Goal: Obtain resource: Download file/media

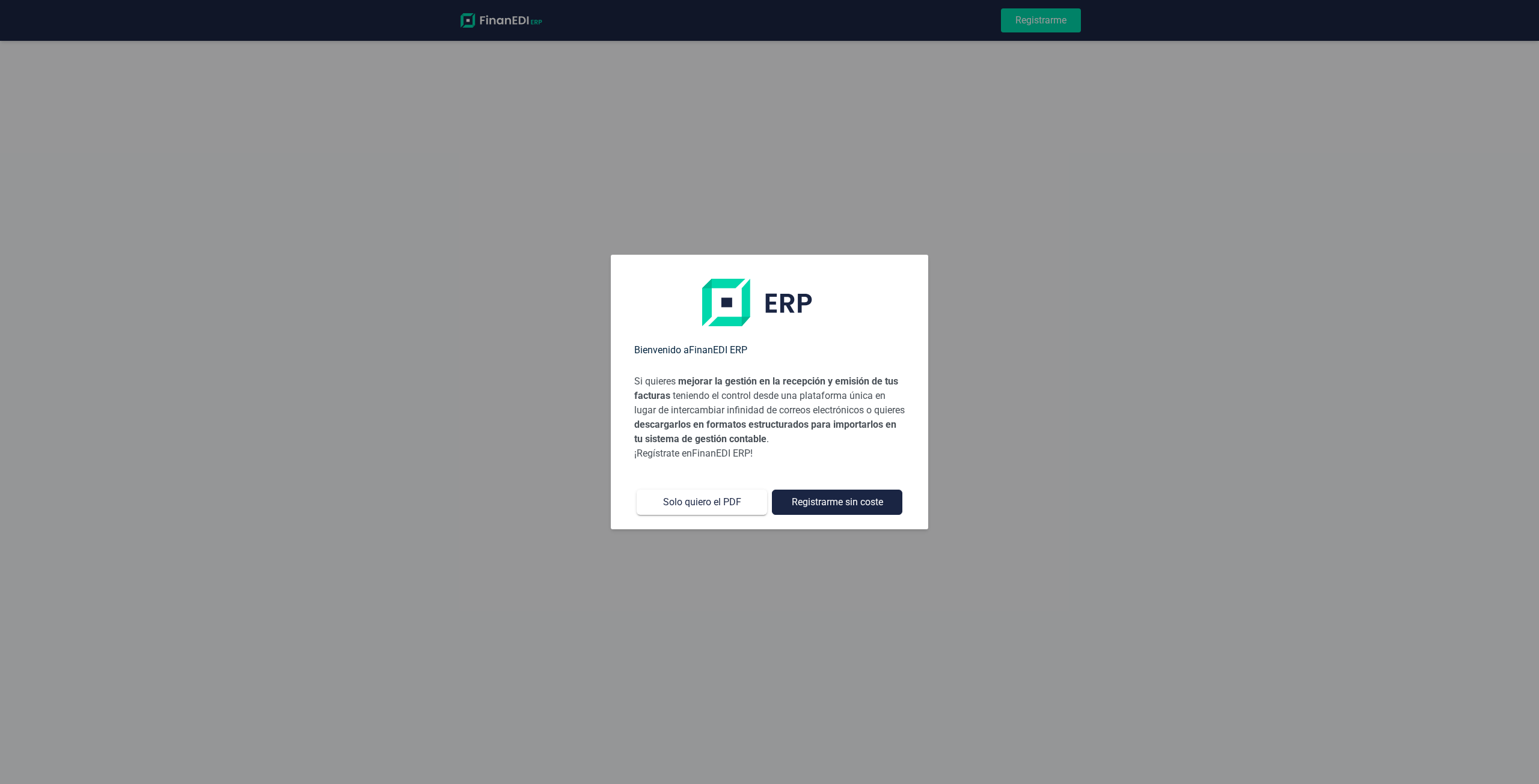
click at [757, 446] on p "Si quieres mejorar la gestión en la recepción y emisión de tus facturas teniend…" at bounding box center [770, 411] width 271 height 72
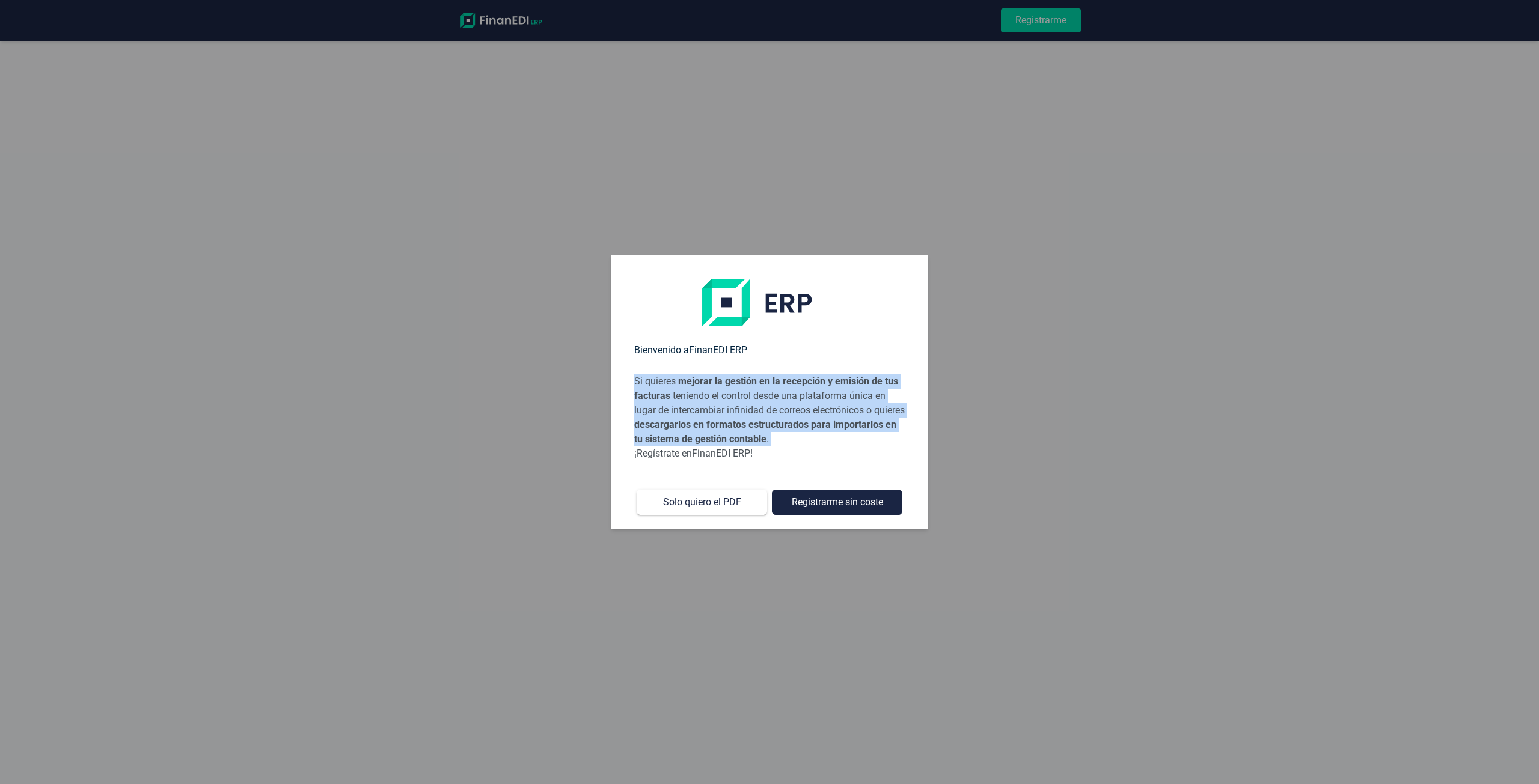
click at [757, 445] on p "Si quieres mejorar la gestión en la recepción y emisión de tus facturas teniend…" at bounding box center [770, 411] width 271 height 72
click at [772, 411] on p "Si quieres mejorar la gestión en la recepción y emisión de tus facturas teniend…" at bounding box center [770, 411] width 271 height 72
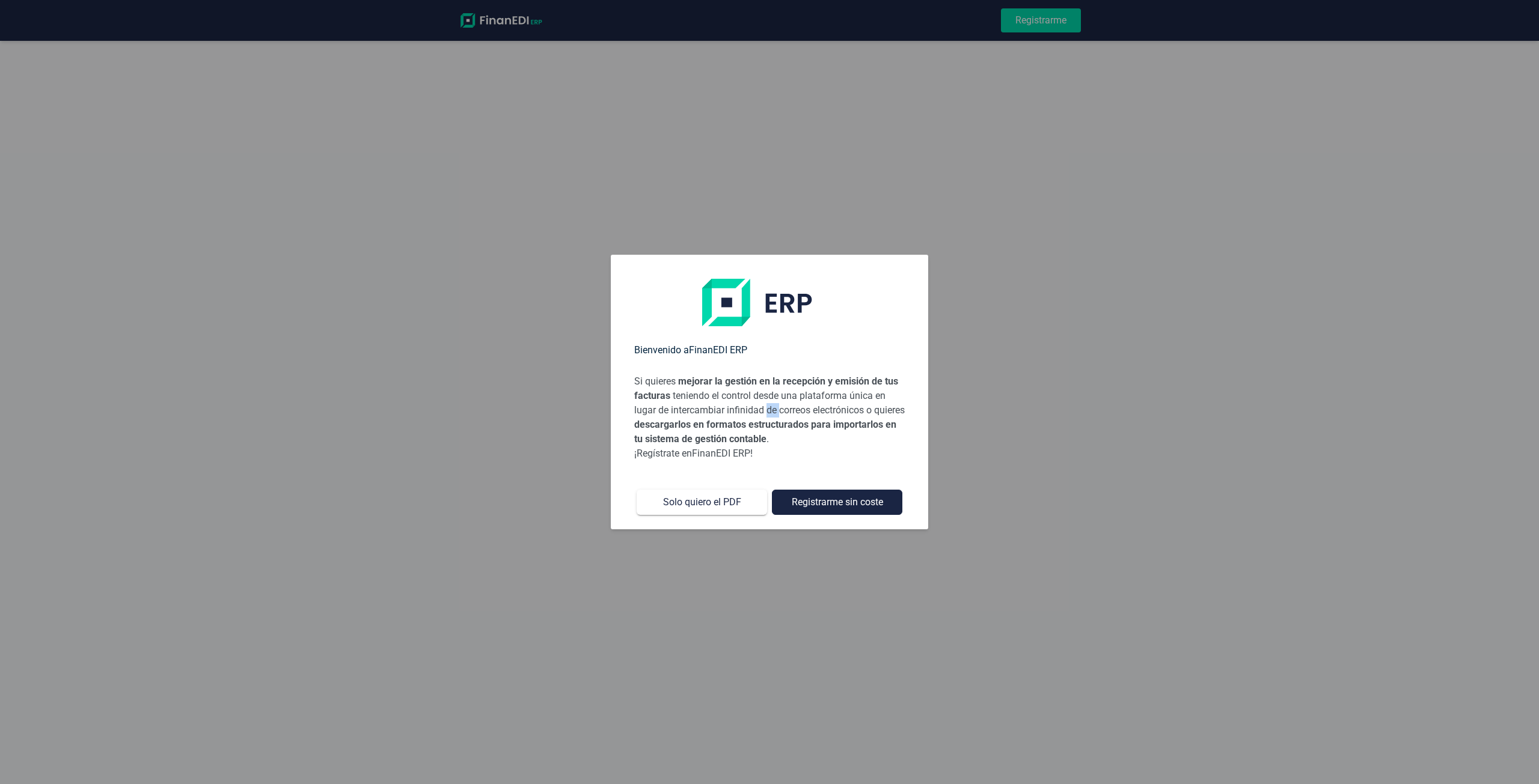
click at [772, 411] on p "Si quieres mejorar la gestión en la recepción y emisión de tus facturas teniend…" at bounding box center [770, 411] width 271 height 72
click at [763, 460] on p "¡Regístrate en FinanEDI ERP !" at bounding box center [770, 453] width 271 height 15
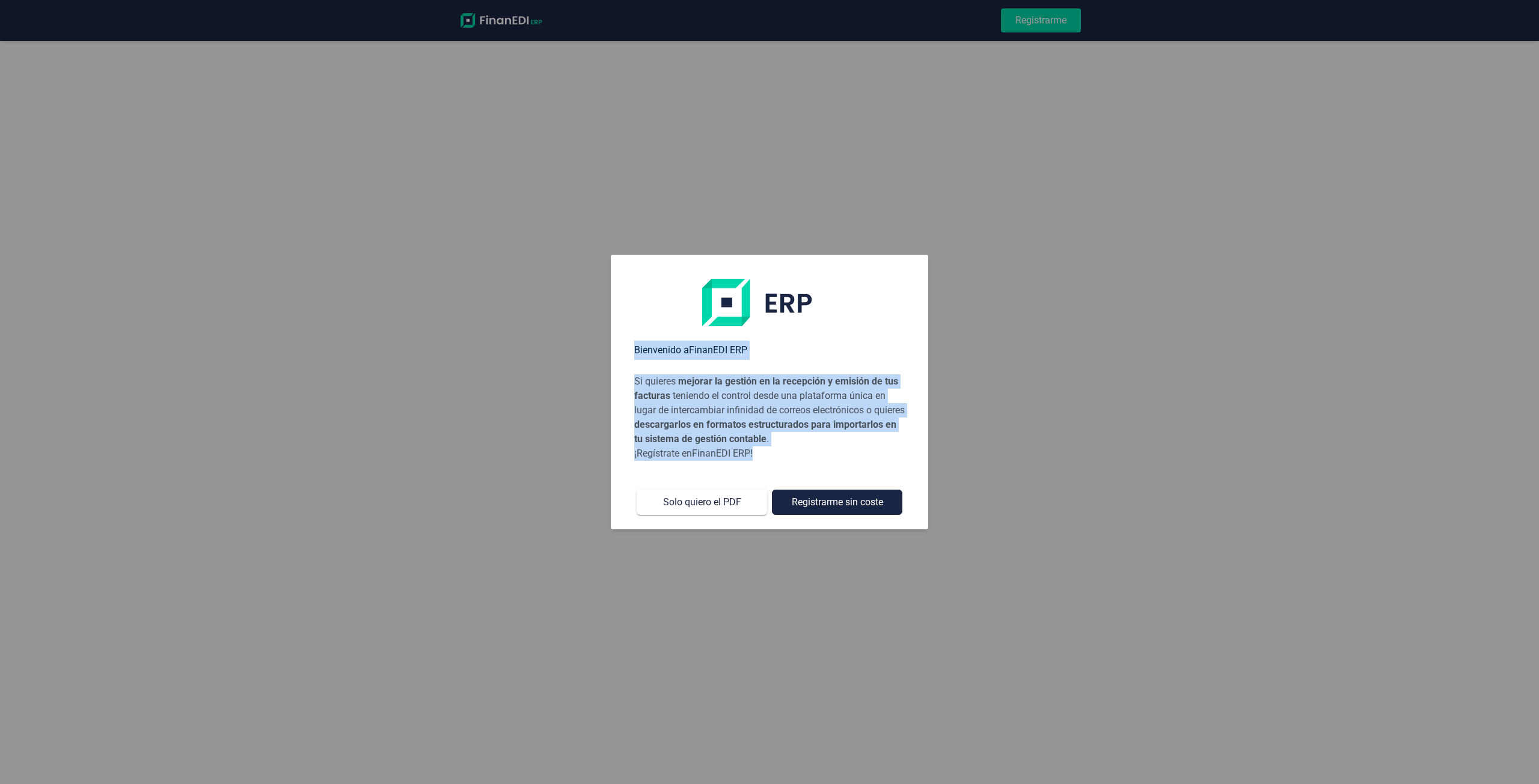
drag, startPoint x: 763, startPoint y: 457, endPoint x: 629, endPoint y: 345, distance: 174.6
click at [629, 345] on div "Bienvenido a FinanEDI ERP Si quieres mejorar la gestión en la recepción y emisi…" at bounding box center [770, 397] width 289 height 237
drag, startPoint x: 743, startPoint y: 500, endPoint x: 689, endPoint y: 305, distance: 202.3
click at [689, 305] on div "Bienvenido a FinanEDI ERP Si quieres mejorar la gestión en la recepción y emisi…" at bounding box center [770, 397] width 289 height 237
drag, startPoint x: 764, startPoint y: 401, endPoint x: 789, endPoint y: 373, distance: 37.5
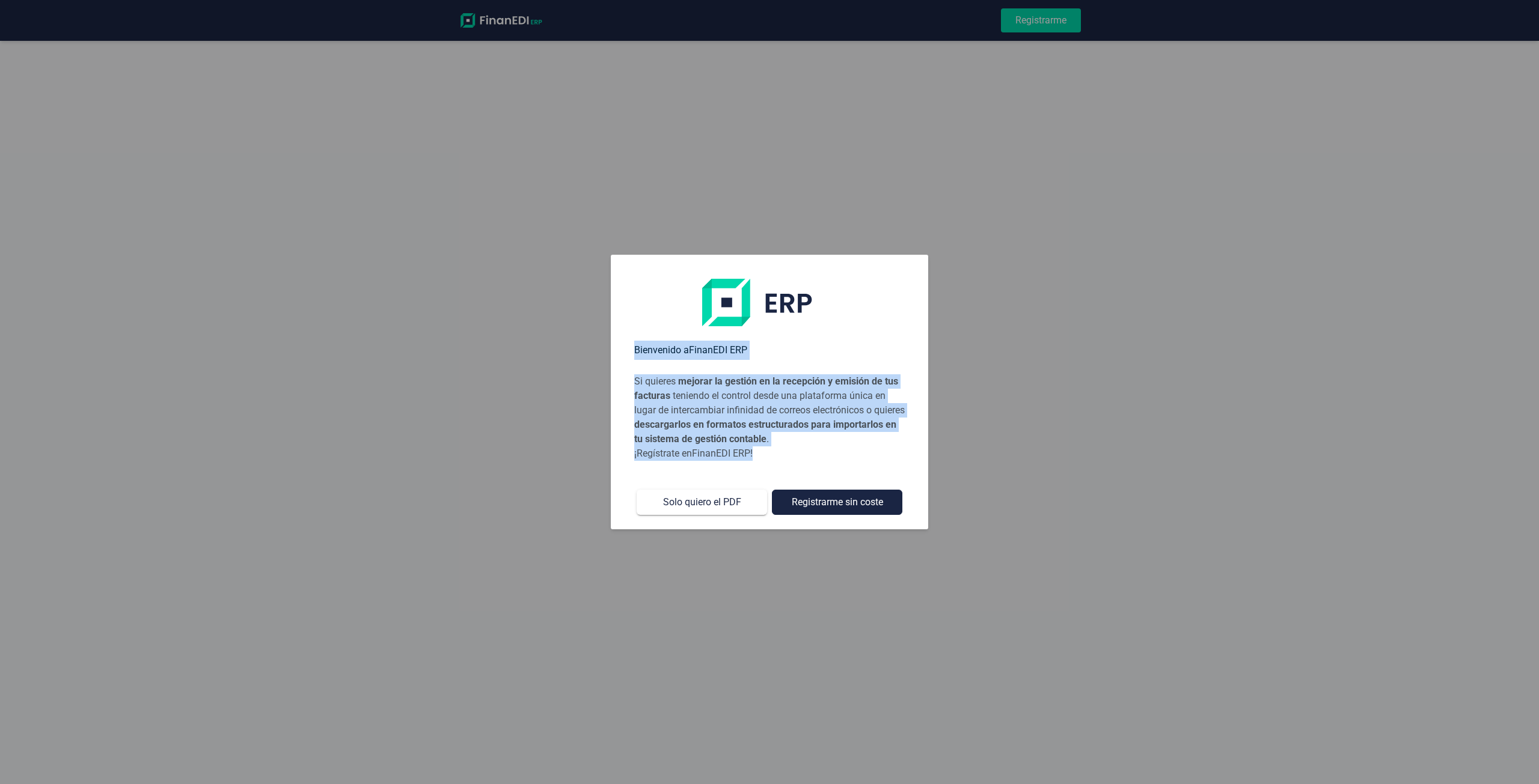
click at [765, 401] on p "Si quieres mejorar la gestión en la recepción y emisión de tus facturas teniend…" at bounding box center [770, 411] width 271 height 72
click at [804, 348] on h5 "Bienvenido a FinanEDI ERP" at bounding box center [770, 351] width 271 height 19
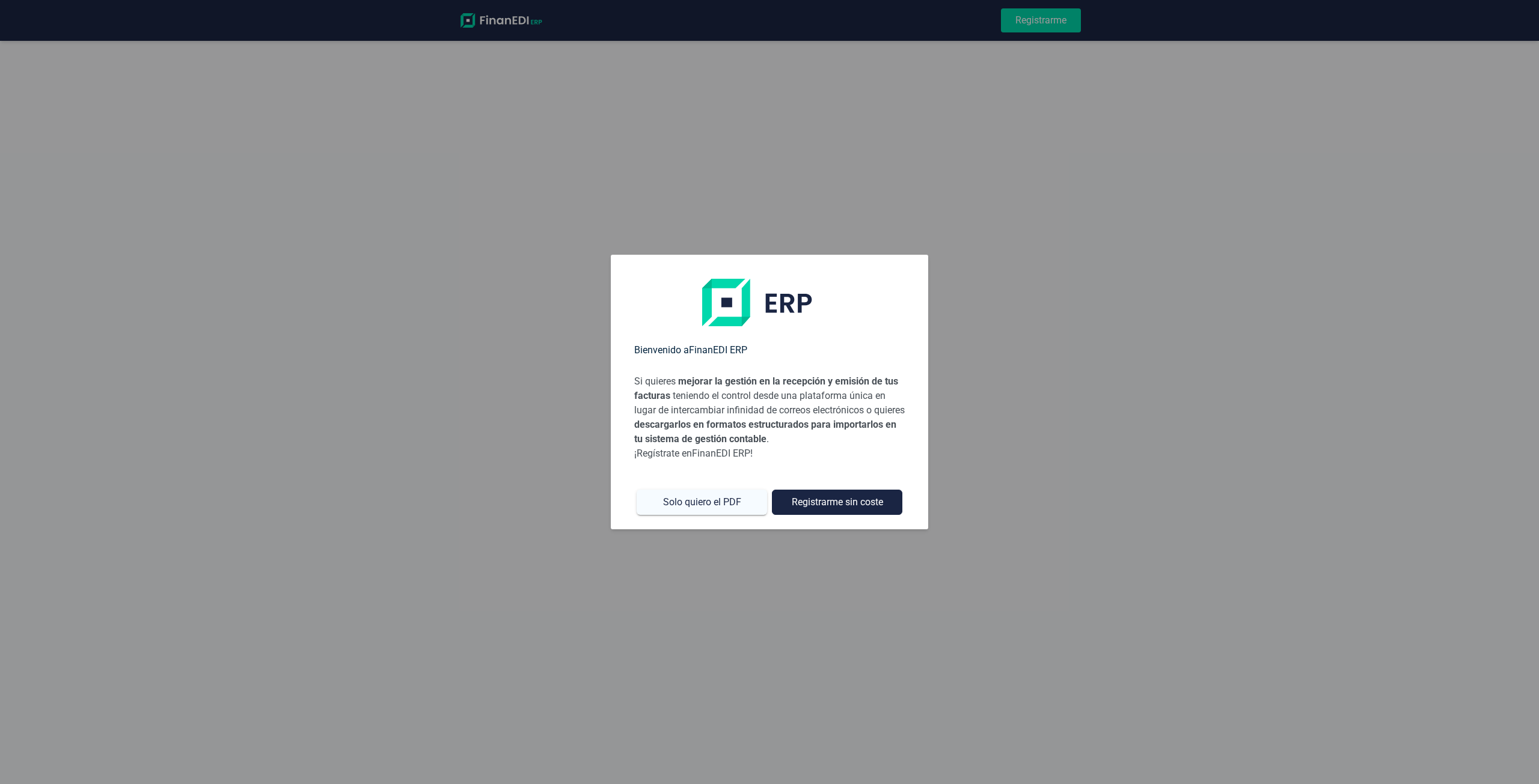
drag, startPoint x: 651, startPoint y: 468, endPoint x: 760, endPoint y: 501, distance: 113.9
click at [760, 501] on div "Bienvenido a FinanEDI ERP Si quieres mejorar la gestión en la recepción y emisi…" at bounding box center [770, 397] width 289 height 237
click at [706, 505] on button "Solo quiero el PDF" at bounding box center [701, 502] width 130 height 25
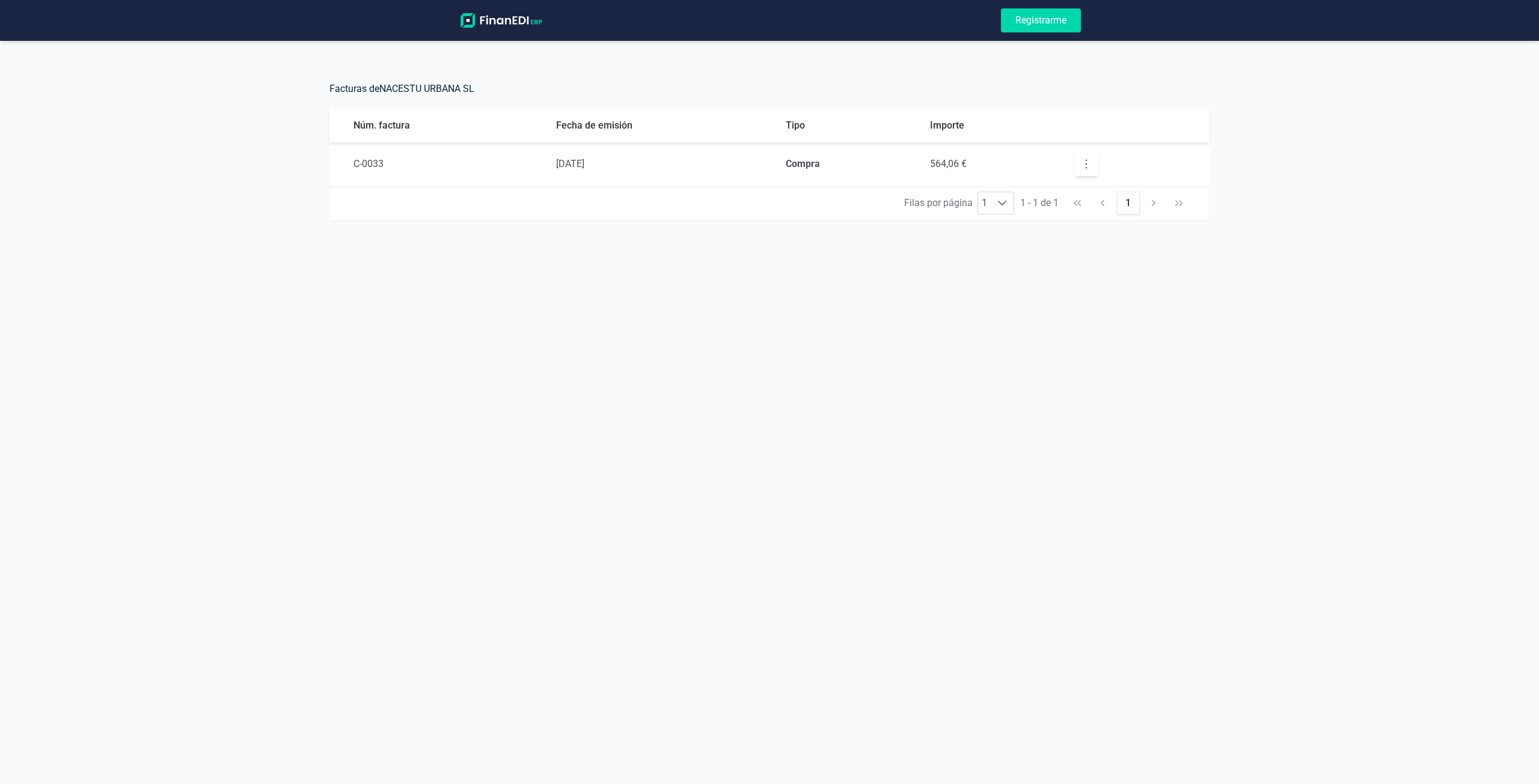
click at [1081, 170] on button "button" at bounding box center [1087, 165] width 24 height 24
click at [1099, 214] on div at bounding box center [1097, 206] width 18 height 40
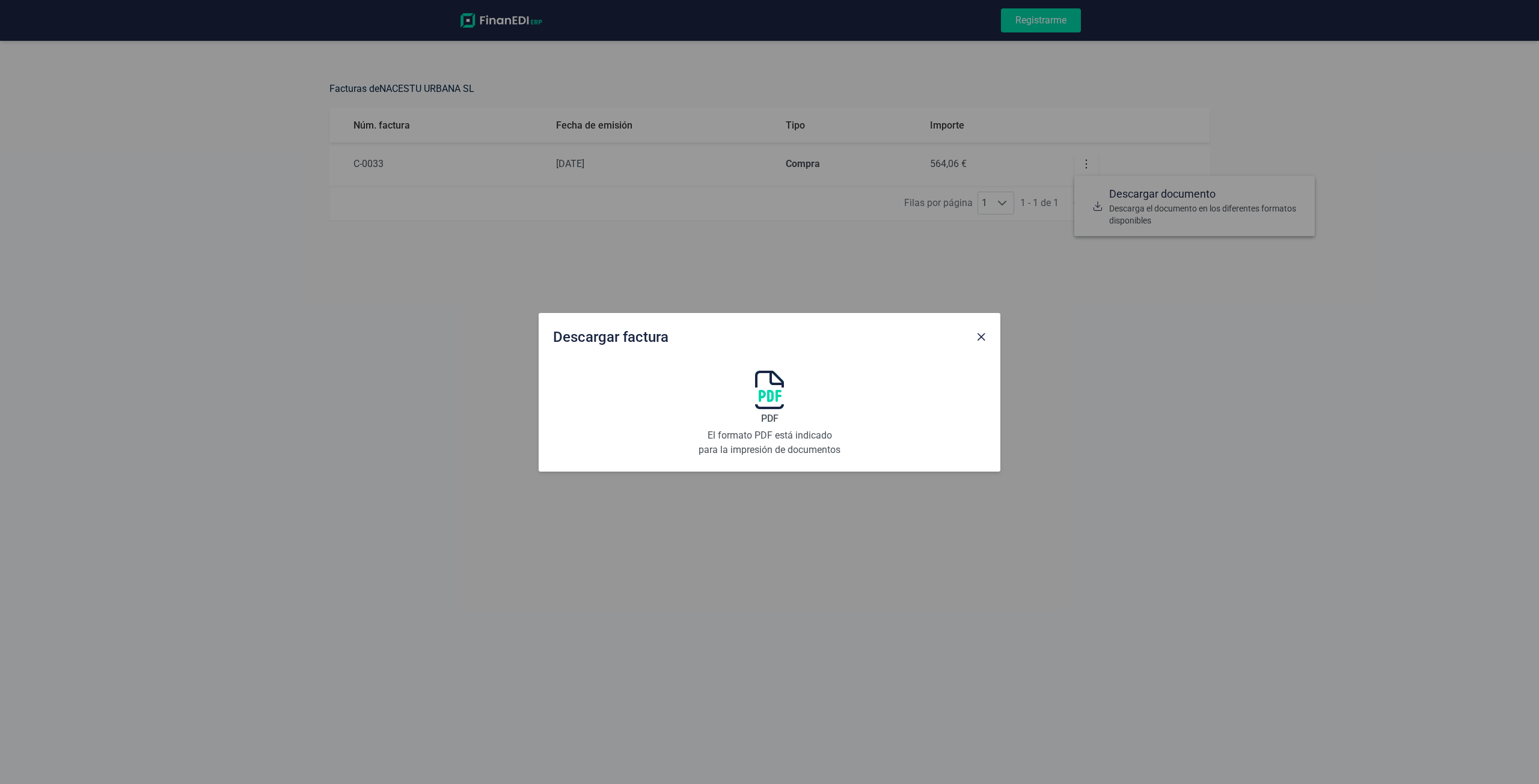
click at [770, 400] on img at bounding box center [769, 389] width 28 height 39
click at [985, 334] on span "Close" at bounding box center [981, 337] width 9 height 9
